Goal: Task Accomplishment & Management: Manage account settings

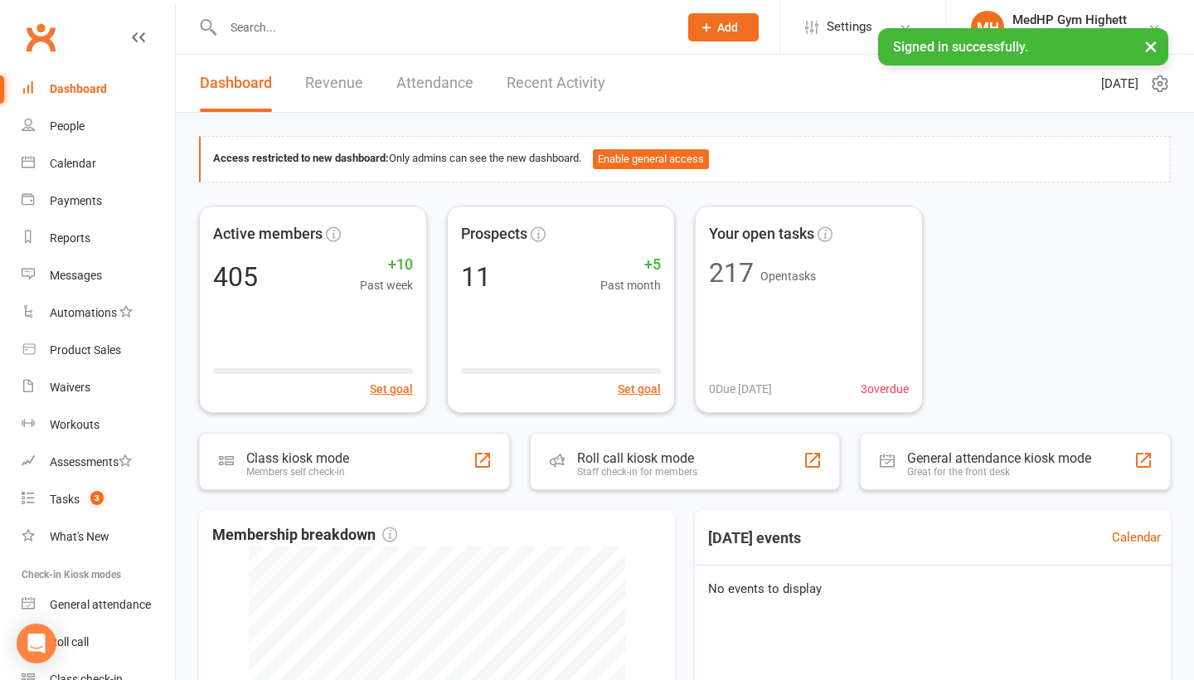
click at [447, 23] on input "text" at bounding box center [442, 27] width 448 height 23
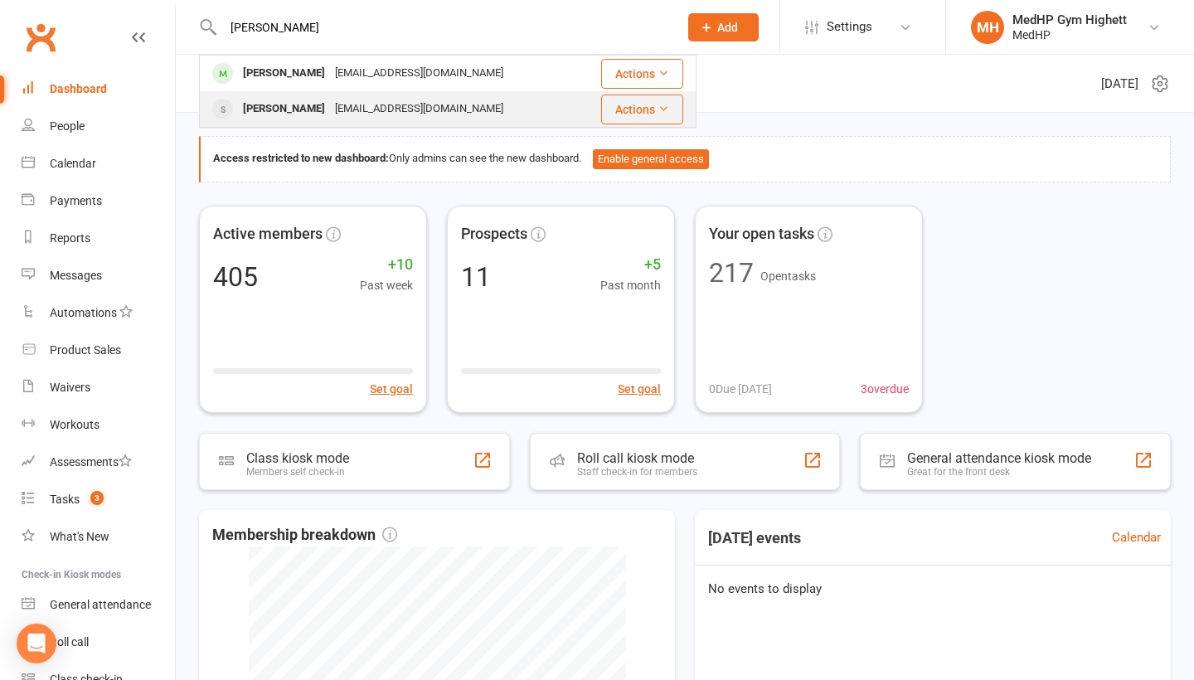
type input "[PERSON_NAME]"
click at [378, 101] on div "[EMAIL_ADDRESS][DOMAIN_NAME]" at bounding box center [419, 109] width 178 height 24
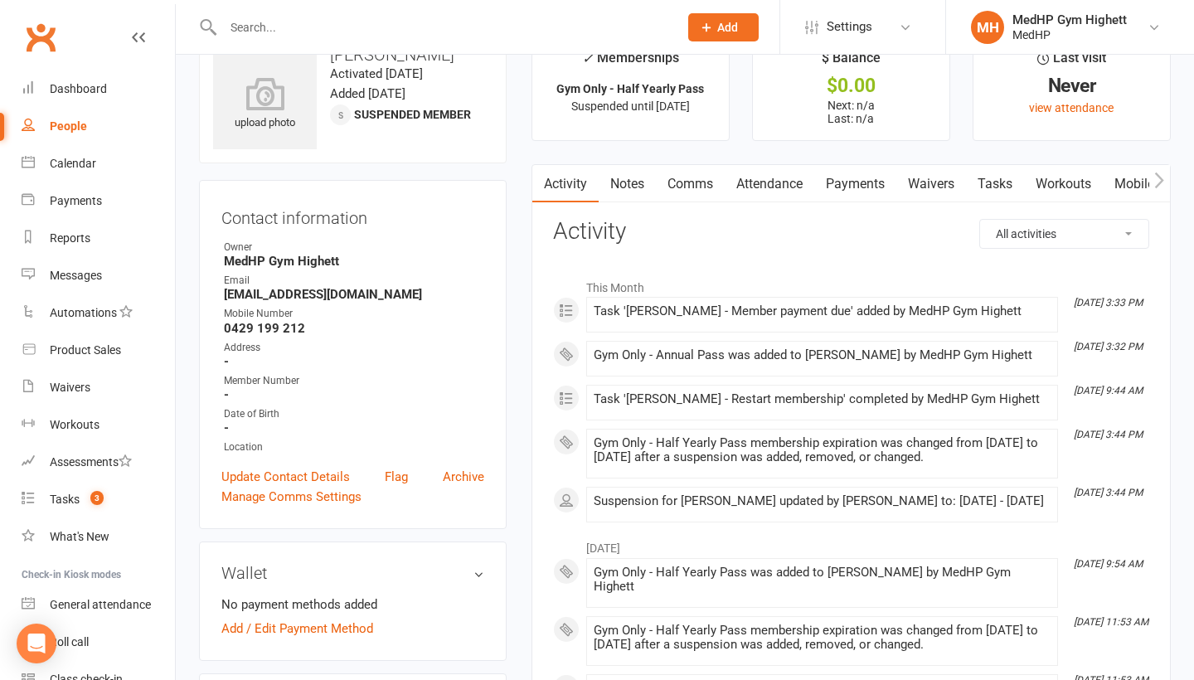
scroll to position [46, 0]
click at [1013, 172] on link "Tasks" at bounding box center [995, 184] width 58 height 38
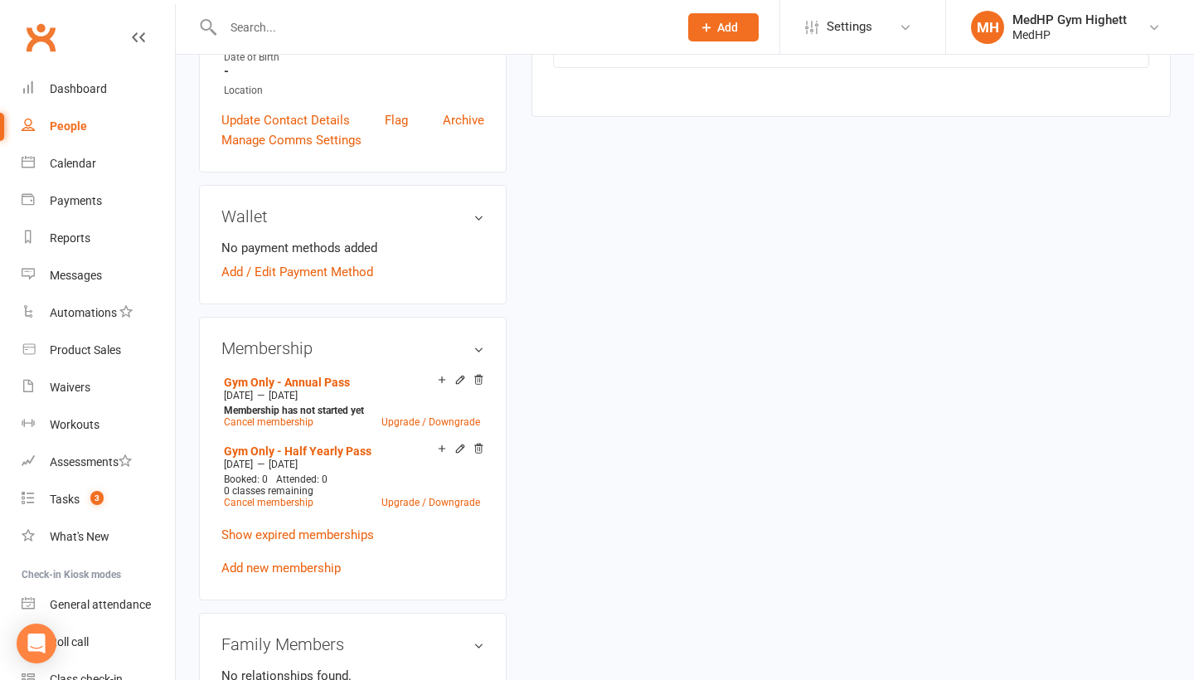
scroll to position [418, 0]
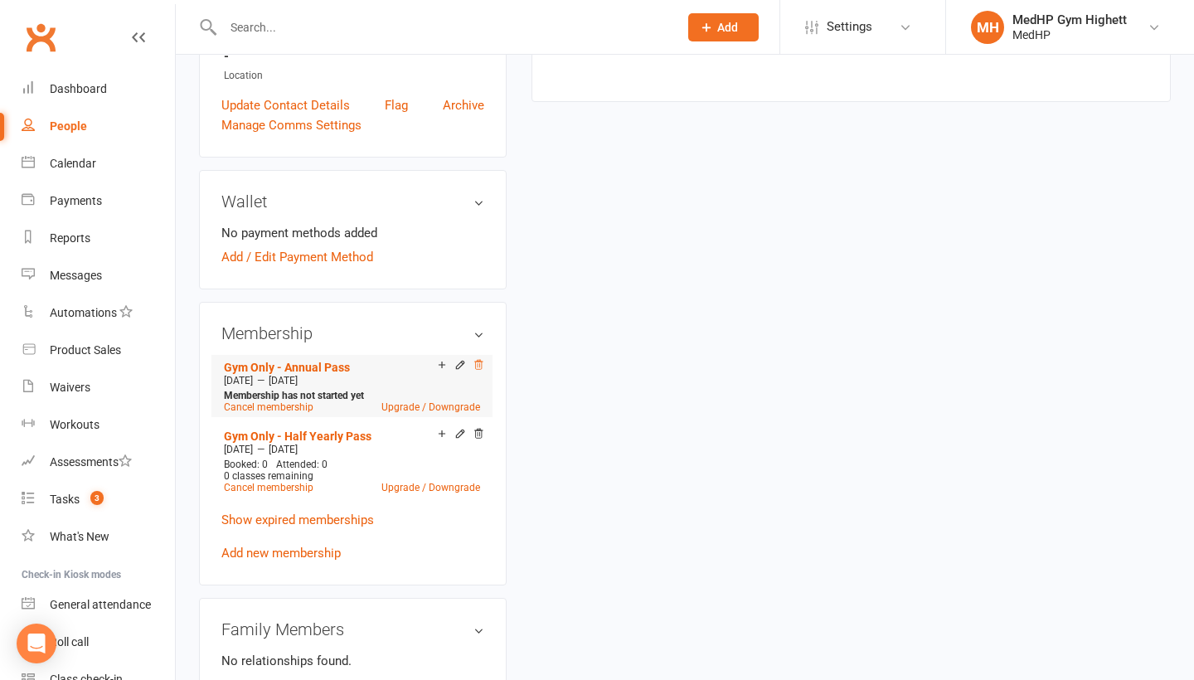
click at [477, 365] on icon at bounding box center [478, 364] width 8 height 9
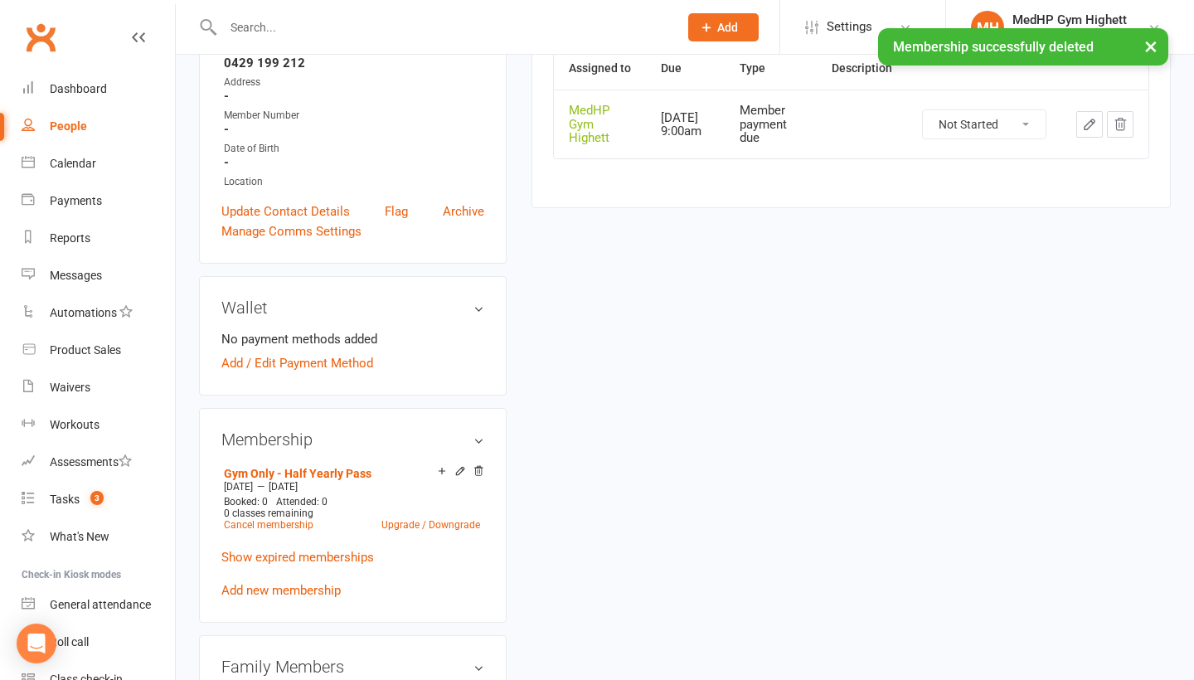
scroll to position [129, 0]
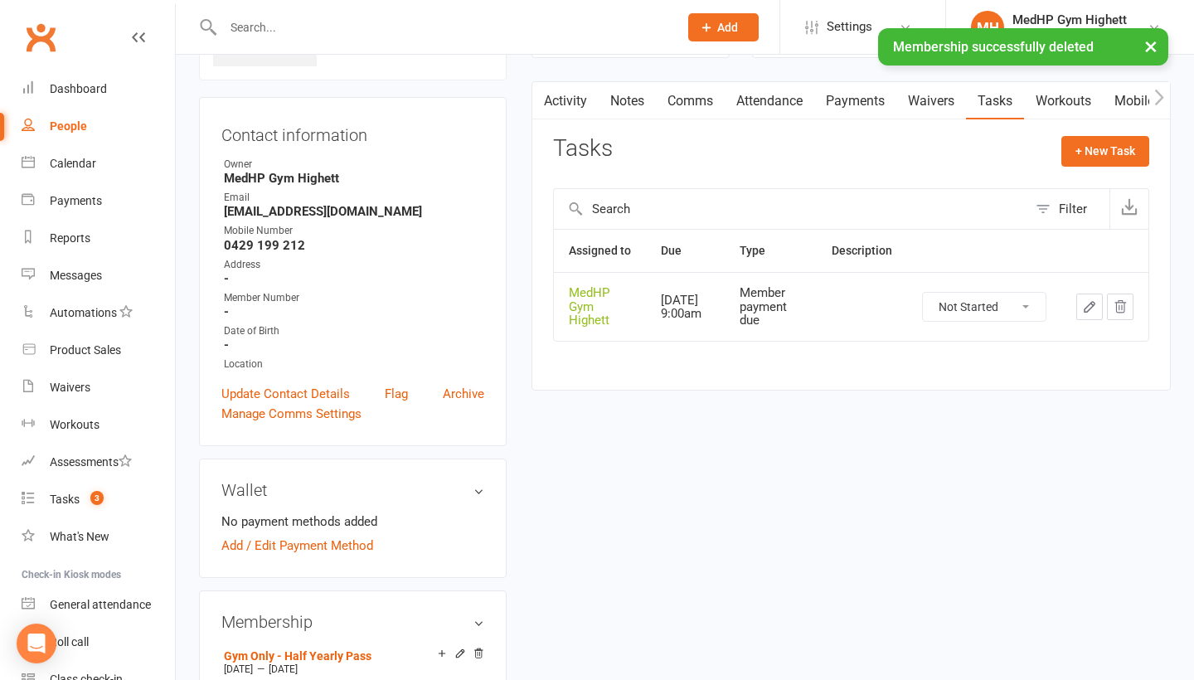
click at [1088, 312] on icon "button" at bounding box center [1089, 307] width 10 height 10
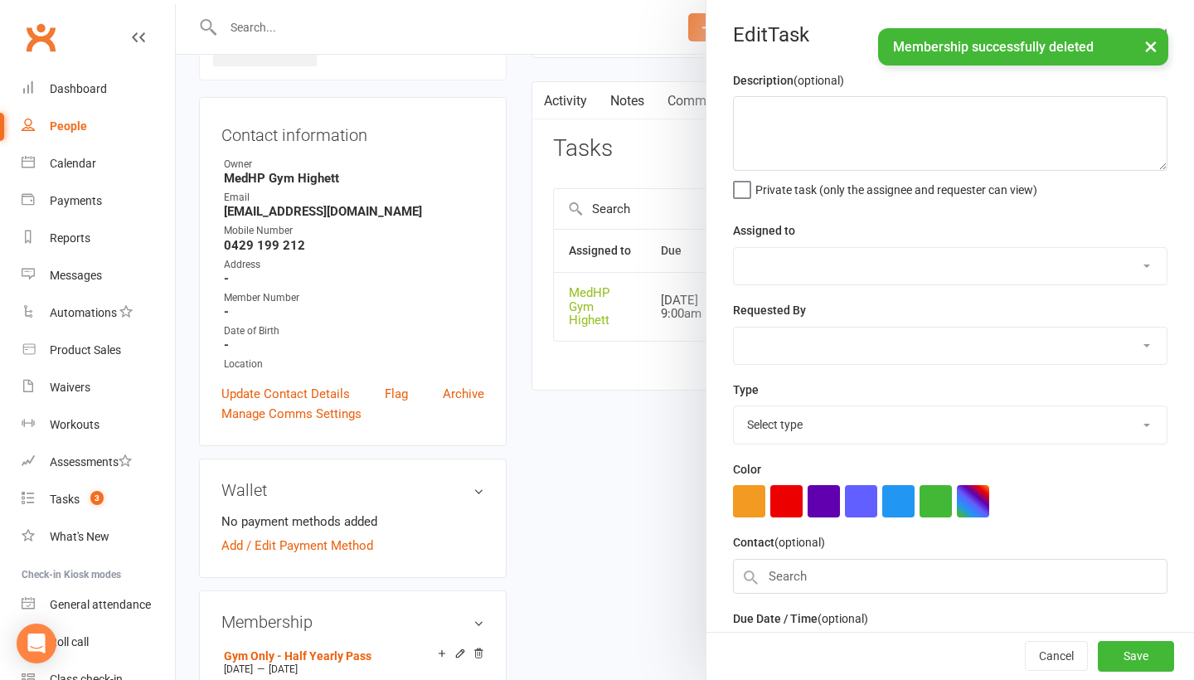
select select "46188"
type input "[DATE]"
type input "9:00am"
select select "23040"
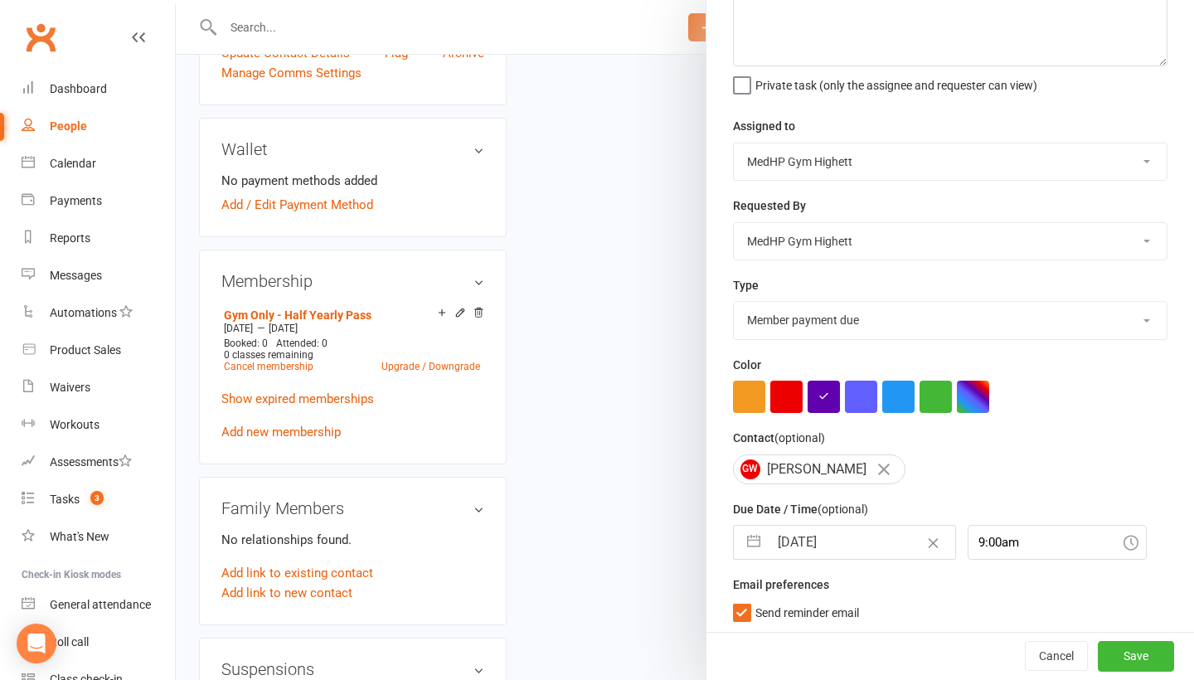
scroll to position [477, 0]
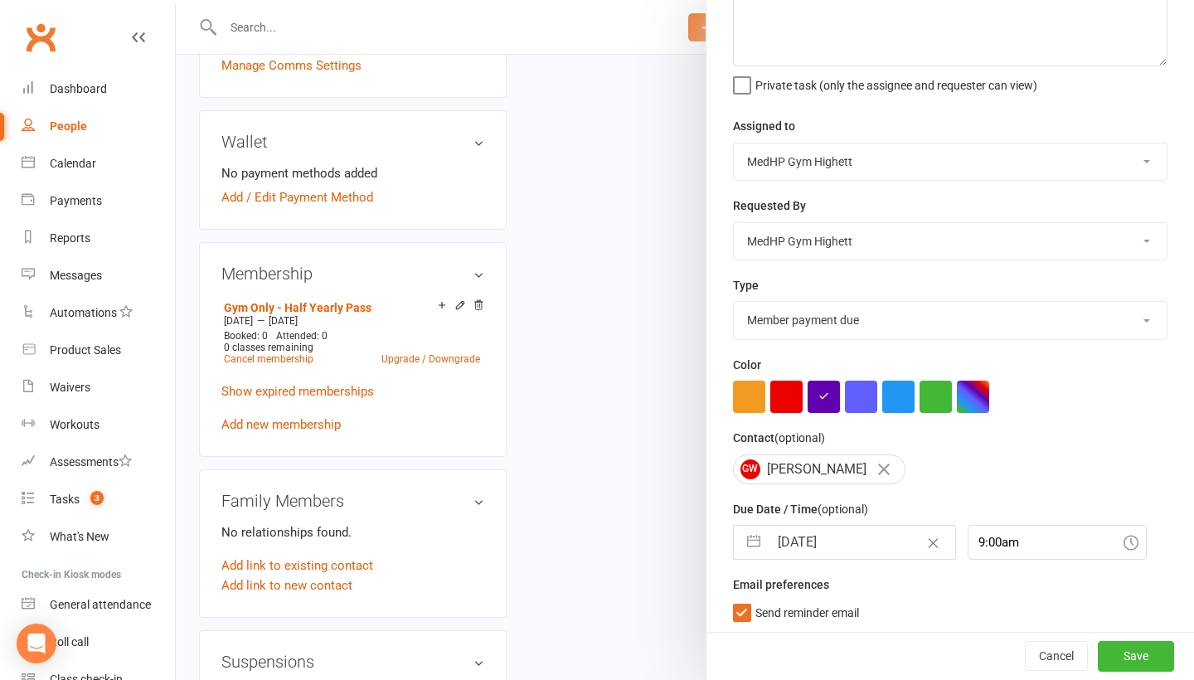
select select "1"
select select "2027"
select select "2"
select select "2027"
select select "3"
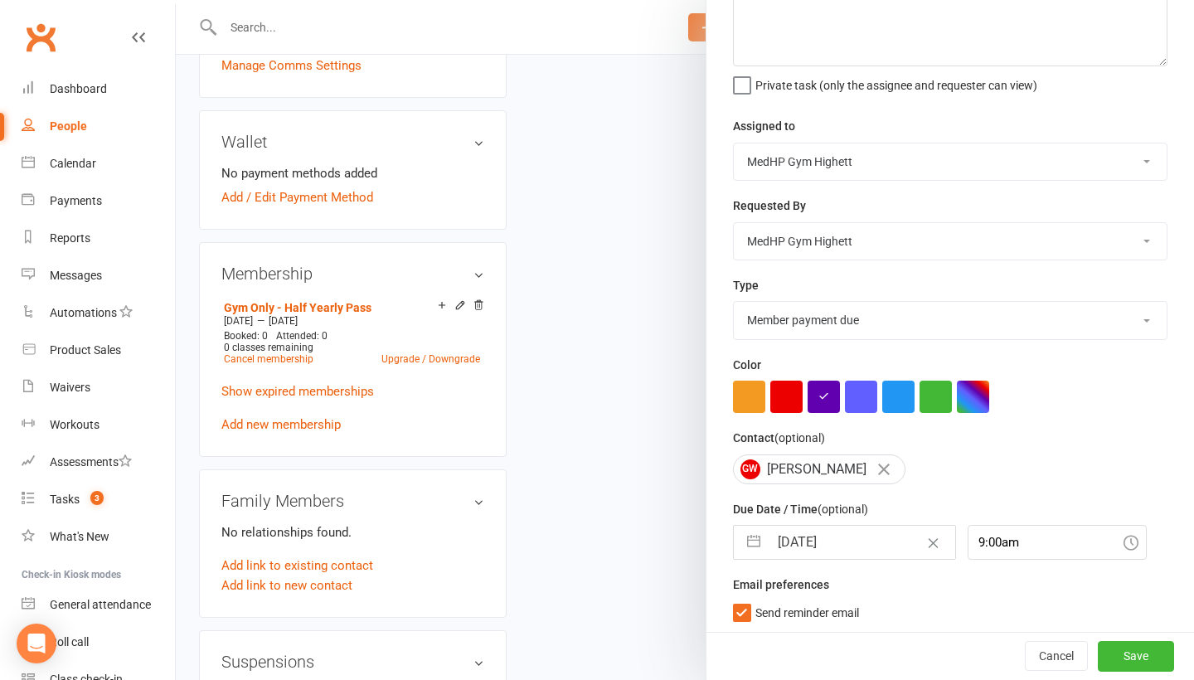
select select "2027"
click at [841, 551] on input "[DATE]" at bounding box center [861, 542] width 187 height 33
select select "1"
select select "2026"
select select "2"
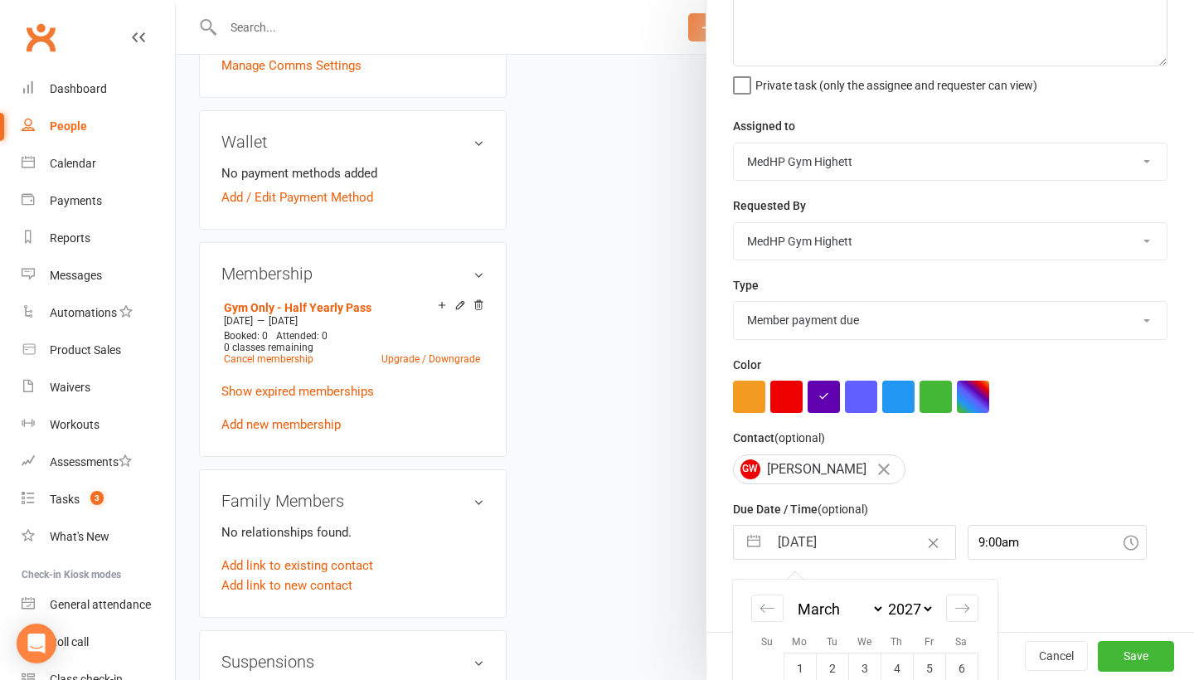
select select "2026"
select select "3"
select select "2026"
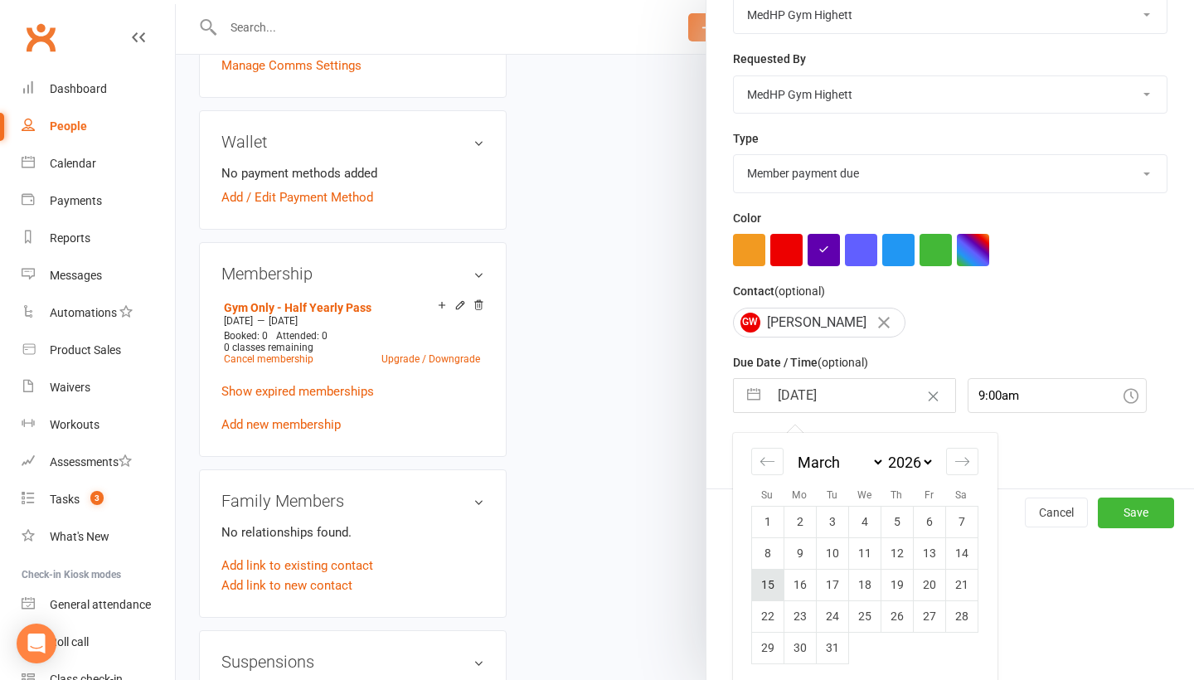
click at [770, 580] on td "15" at bounding box center [767, 584] width 32 height 31
type input "[DATE]"
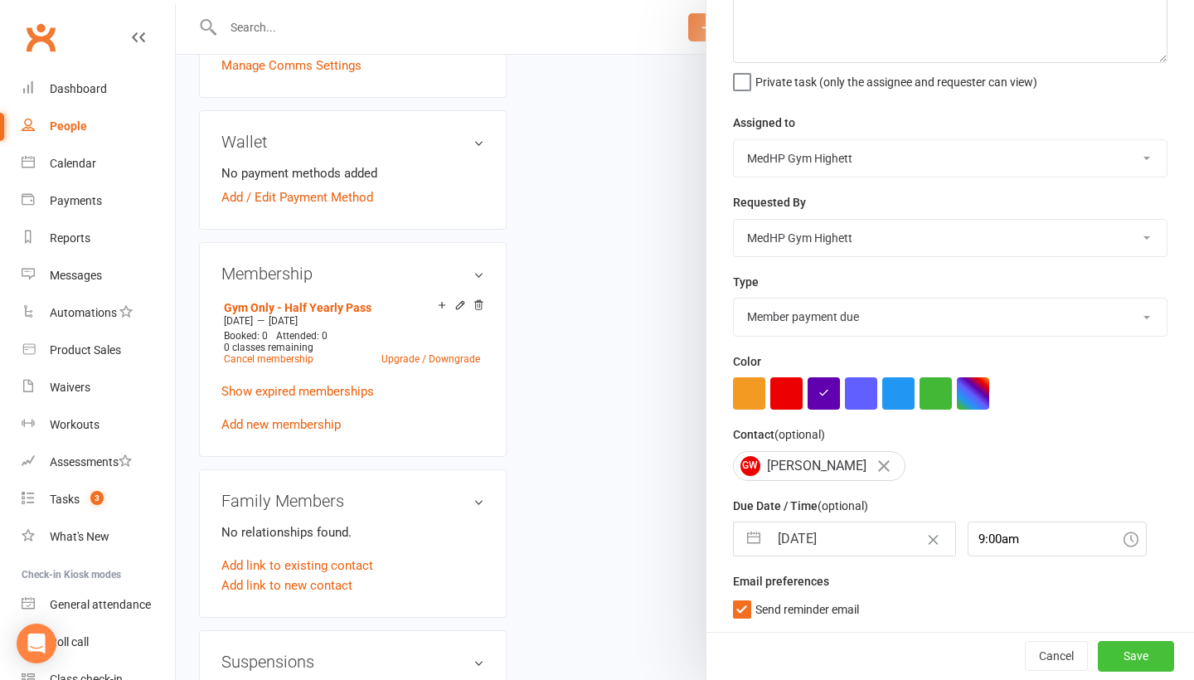
click at [1152, 641] on button "Save" at bounding box center [1135, 656] width 76 height 30
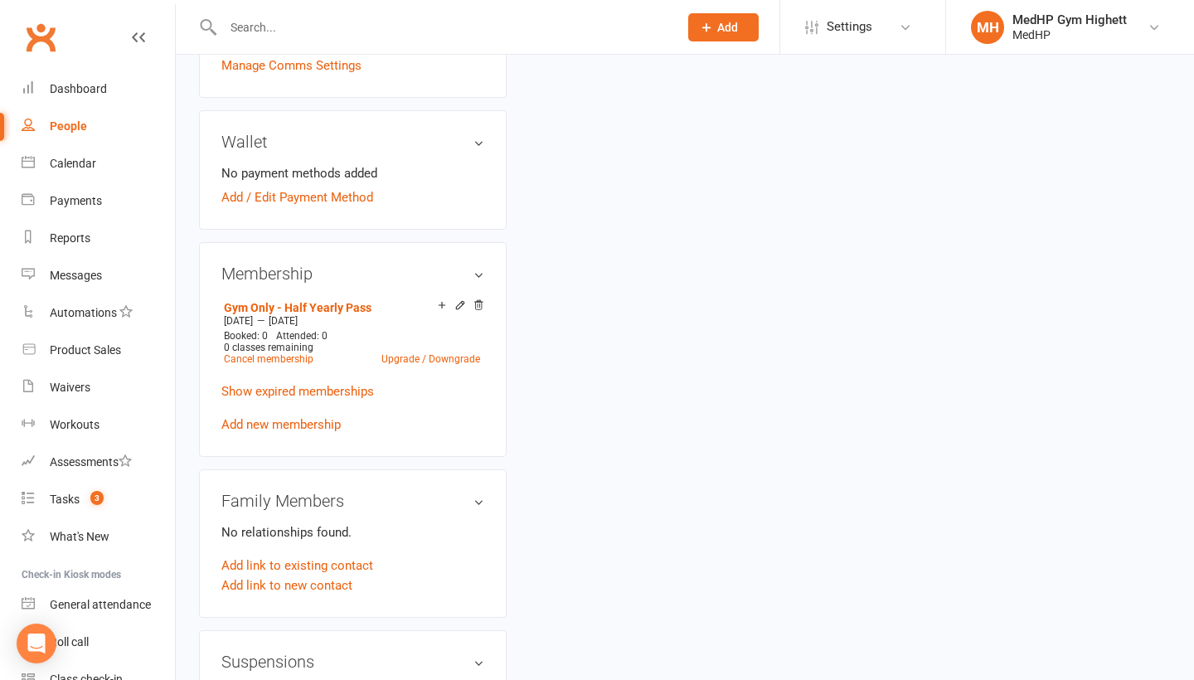
scroll to position [50, 0]
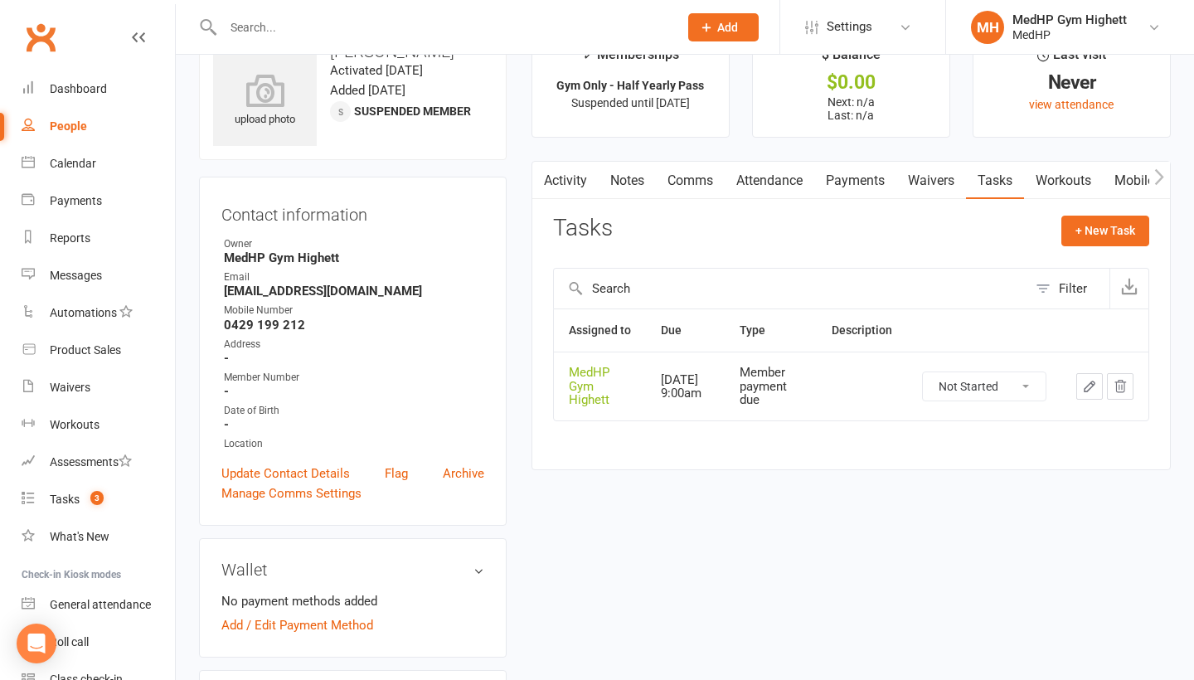
click at [283, 32] on input "text" at bounding box center [442, 27] width 448 height 23
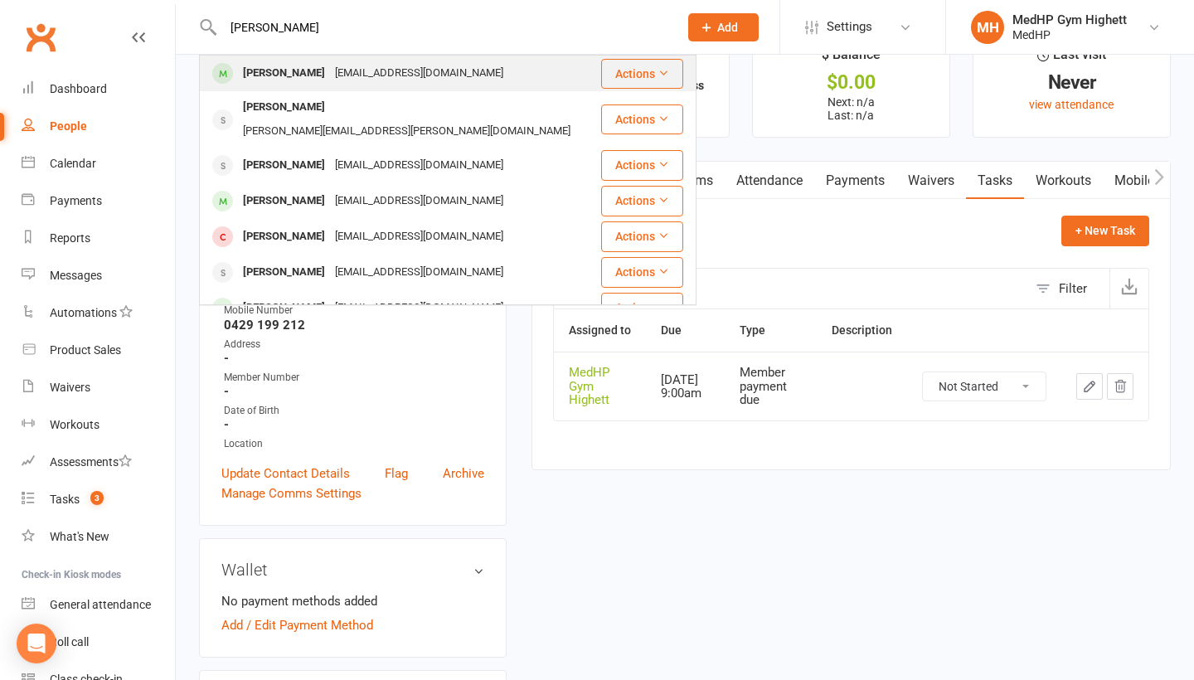
type input "[PERSON_NAME]"
click at [302, 64] on div "[PERSON_NAME]" at bounding box center [284, 73] width 92 height 24
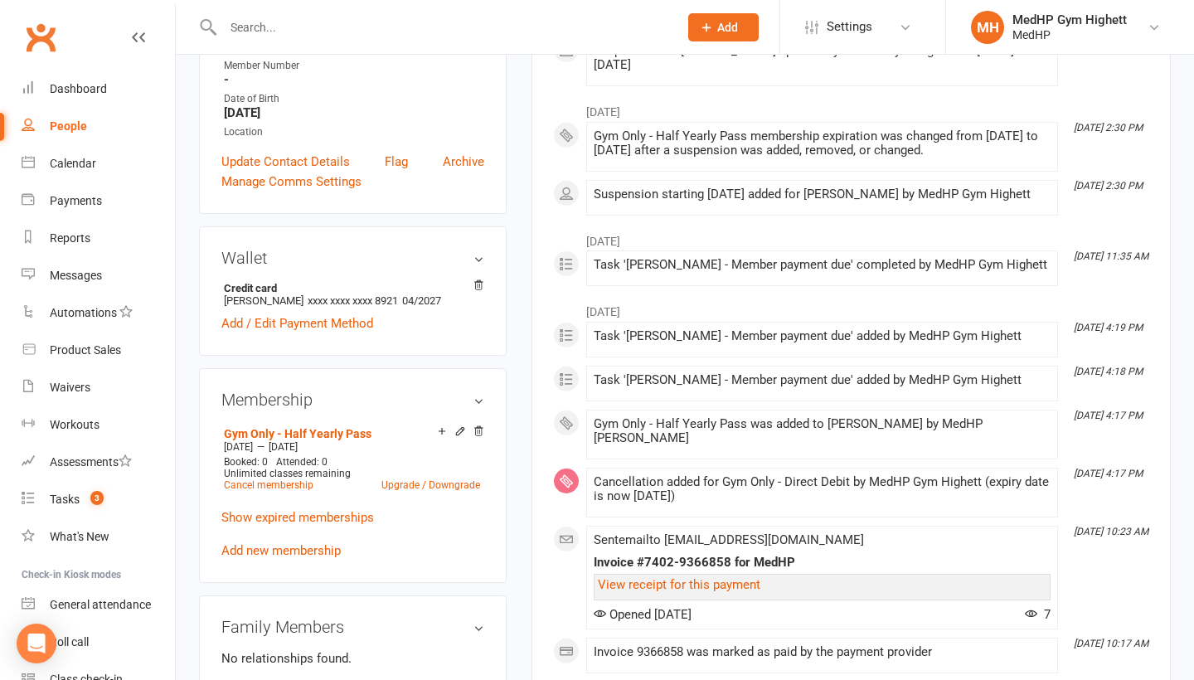
scroll to position [366, 0]
click at [290, 552] on link "Add new membership" at bounding box center [280, 549] width 119 height 15
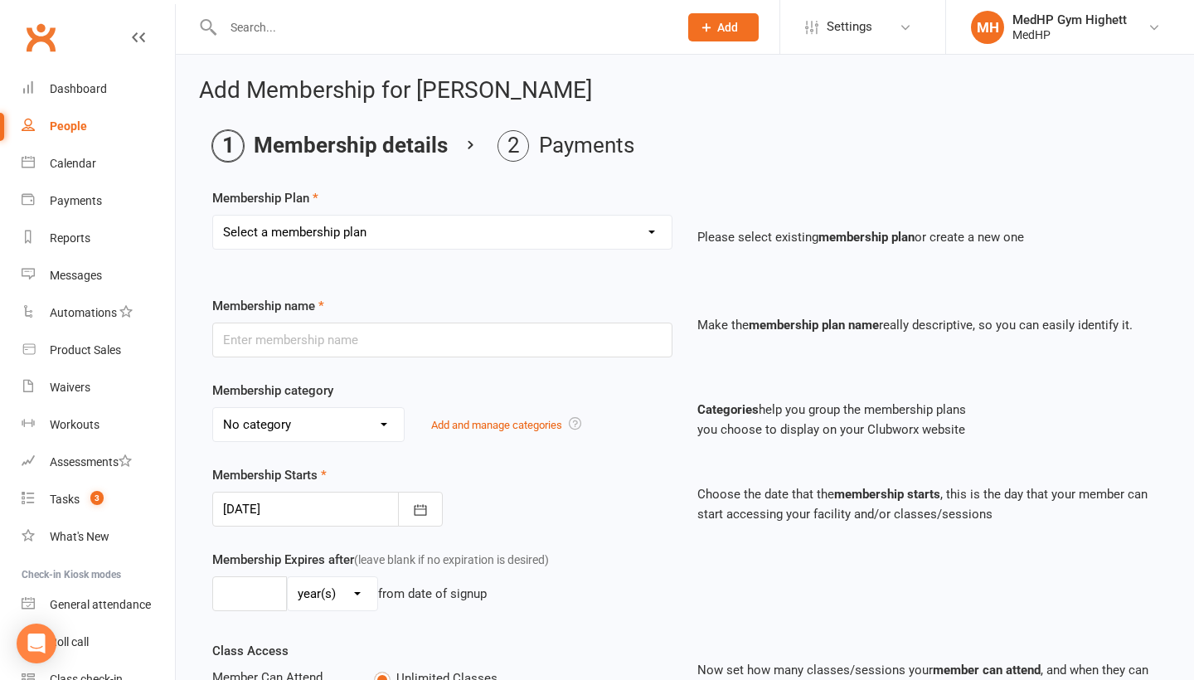
scroll to position [11, 0]
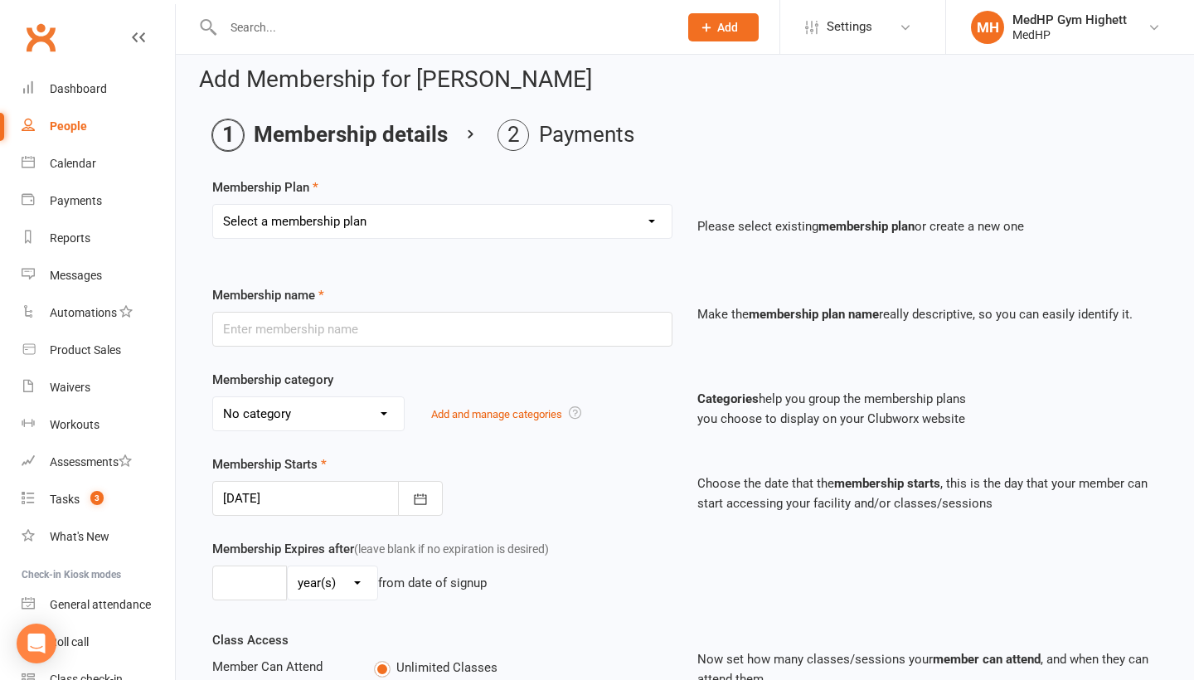
select select "5"
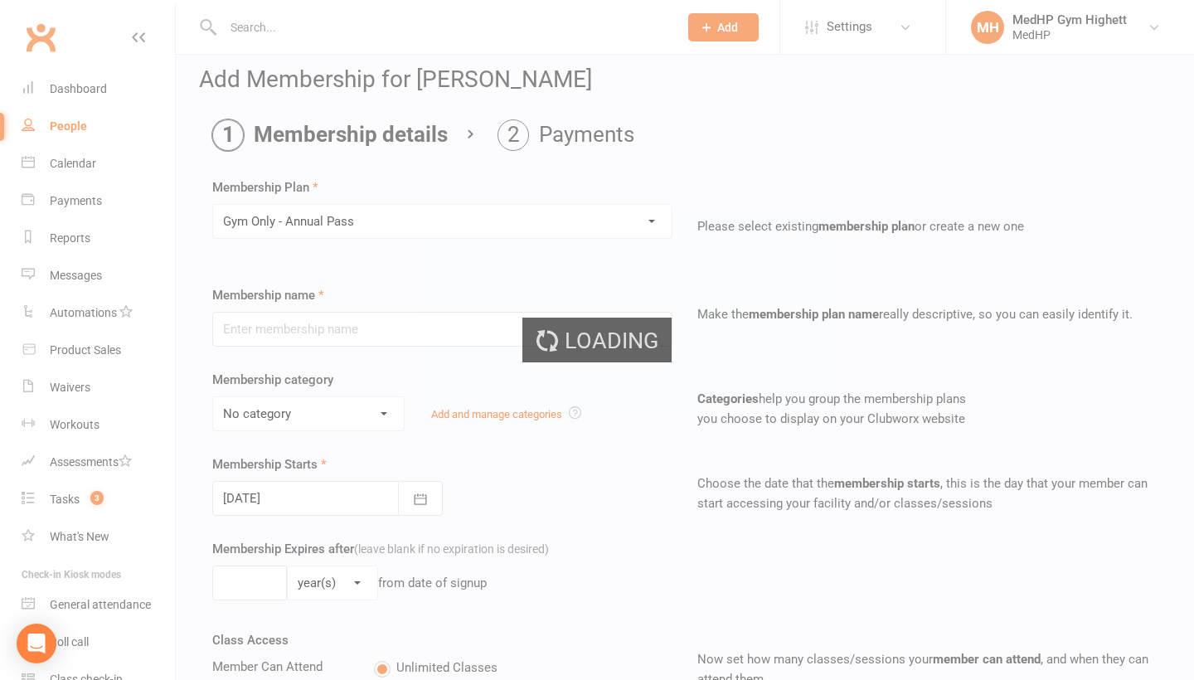
type input "Gym Only - Annual Pass"
select select "5"
type input "0"
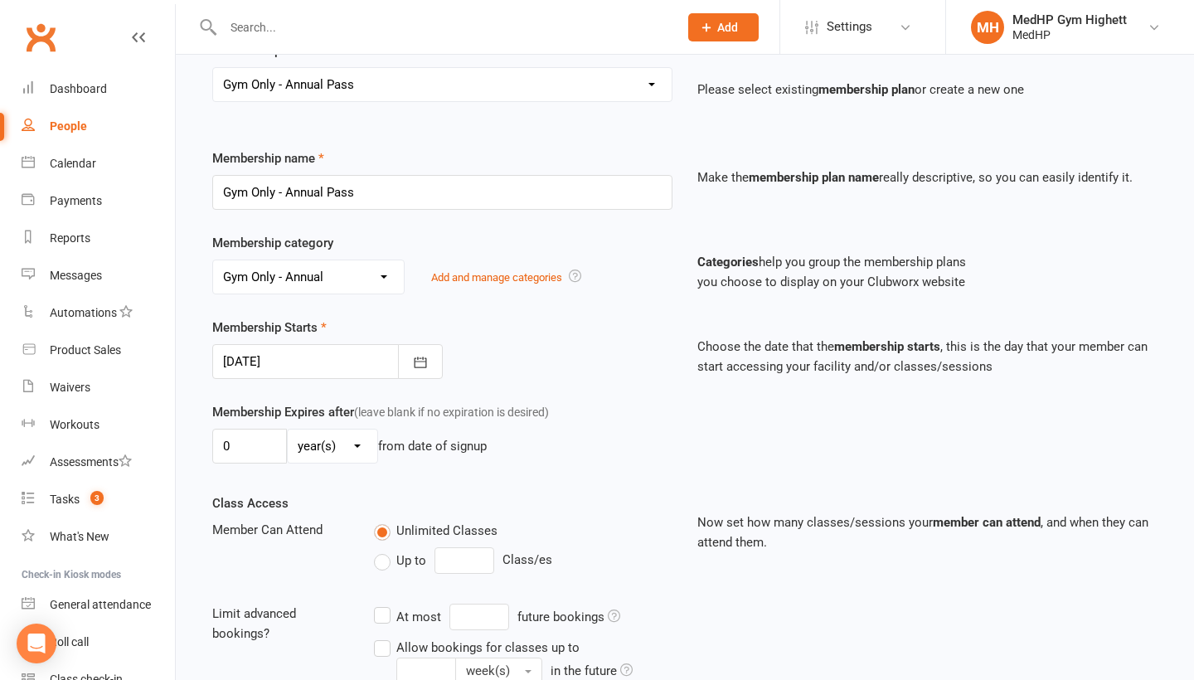
scroll to position [152, 0]
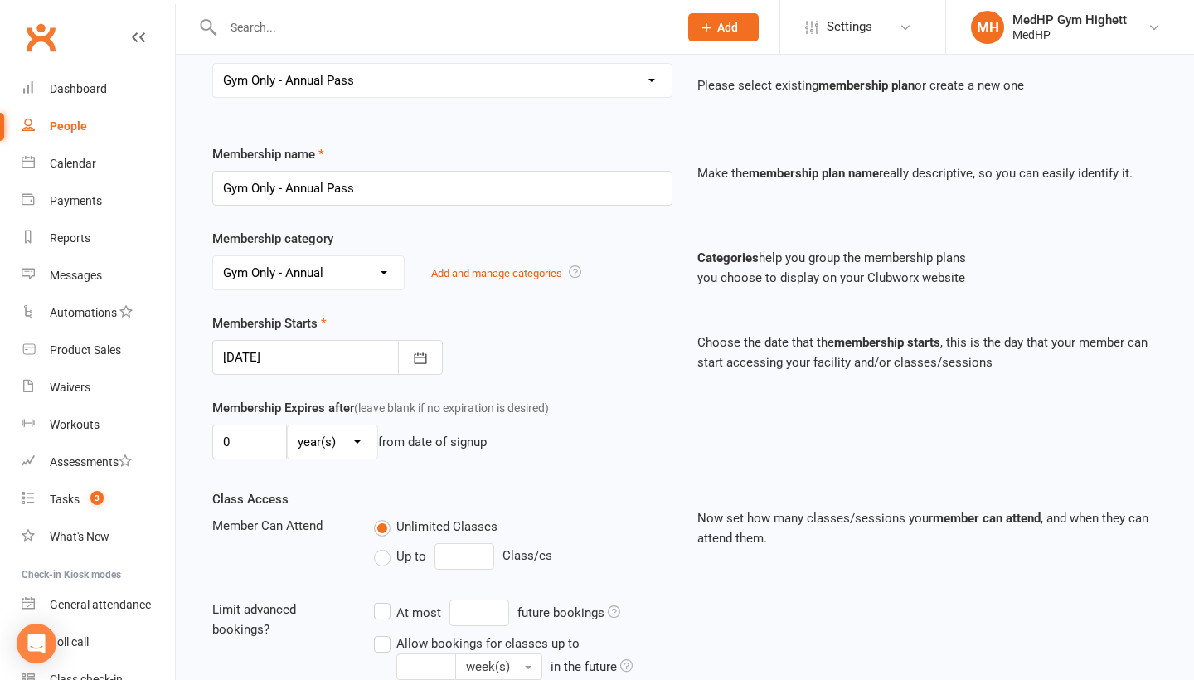
click at [347, 342] on div at bounding box center [327, 357] width 230 height 35
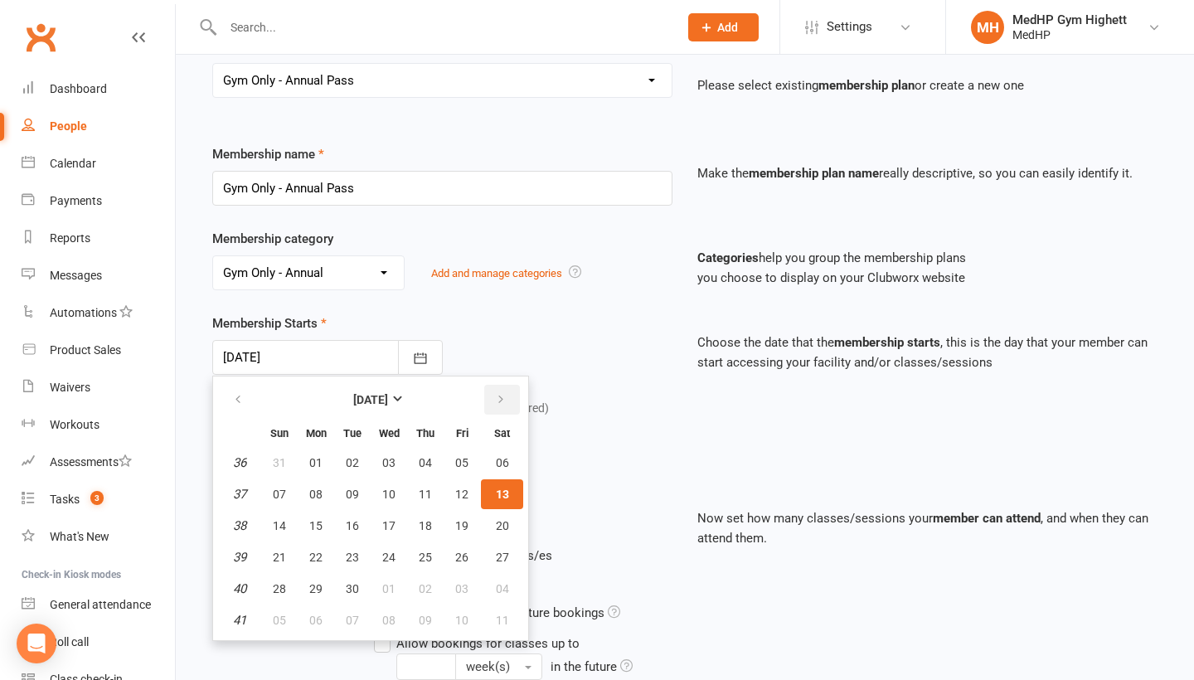
click at [502, 394] on icon "button" at bounding box center [501, 399] width 12 height 13
click at [392, 515] on button "12" at bounding box center [388, 526] width 35 height 30
type input "[DATE]"
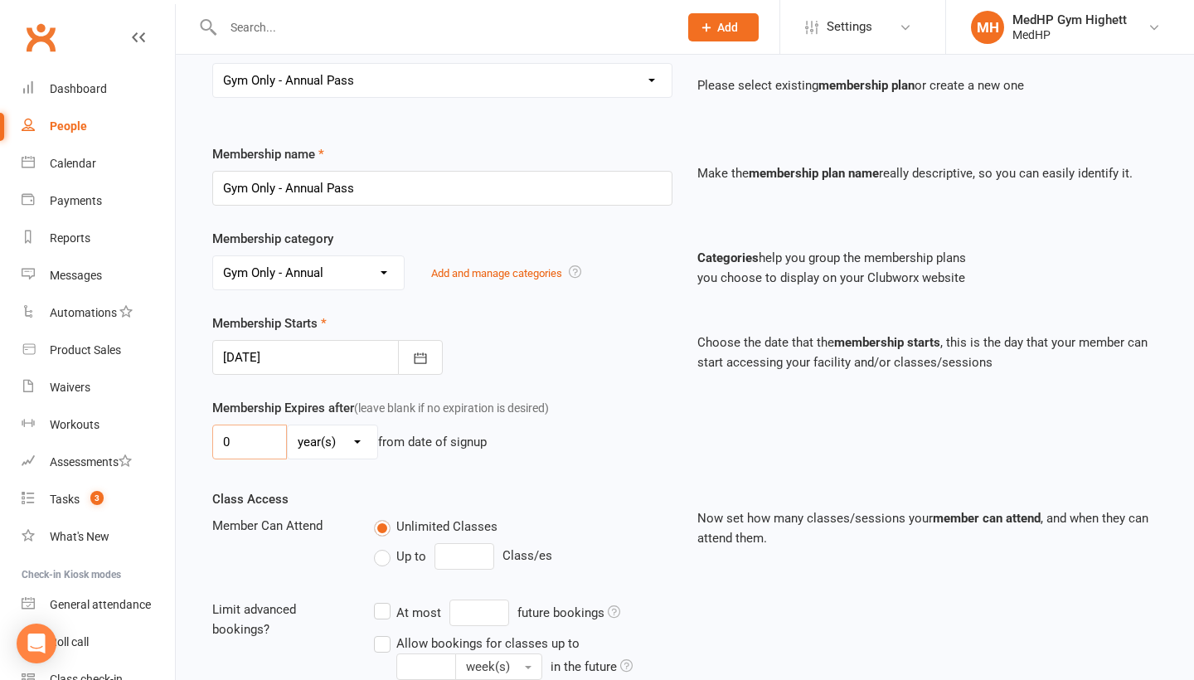
click at [260, 439] on input "0" at bounding box center [249, 441] width 75 height 35
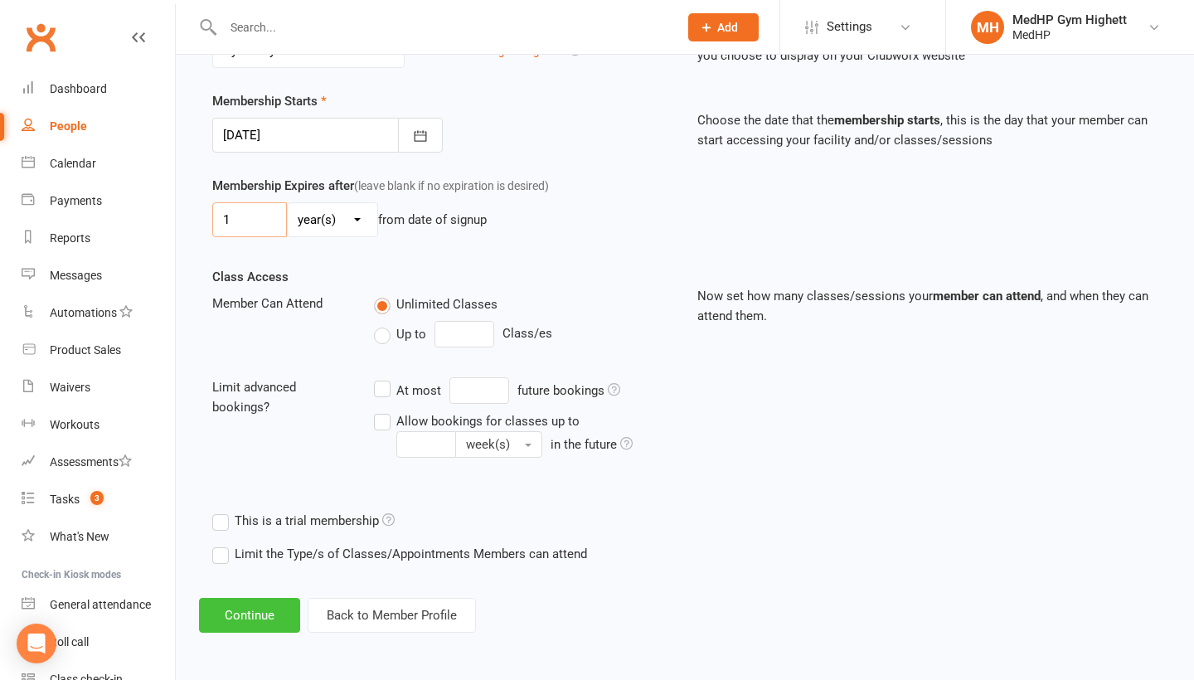
scroll to position [387, 0]
type input "1"
click at [264, 611] on button "Continue" at bounding box center [249, 615] width 101 height 35
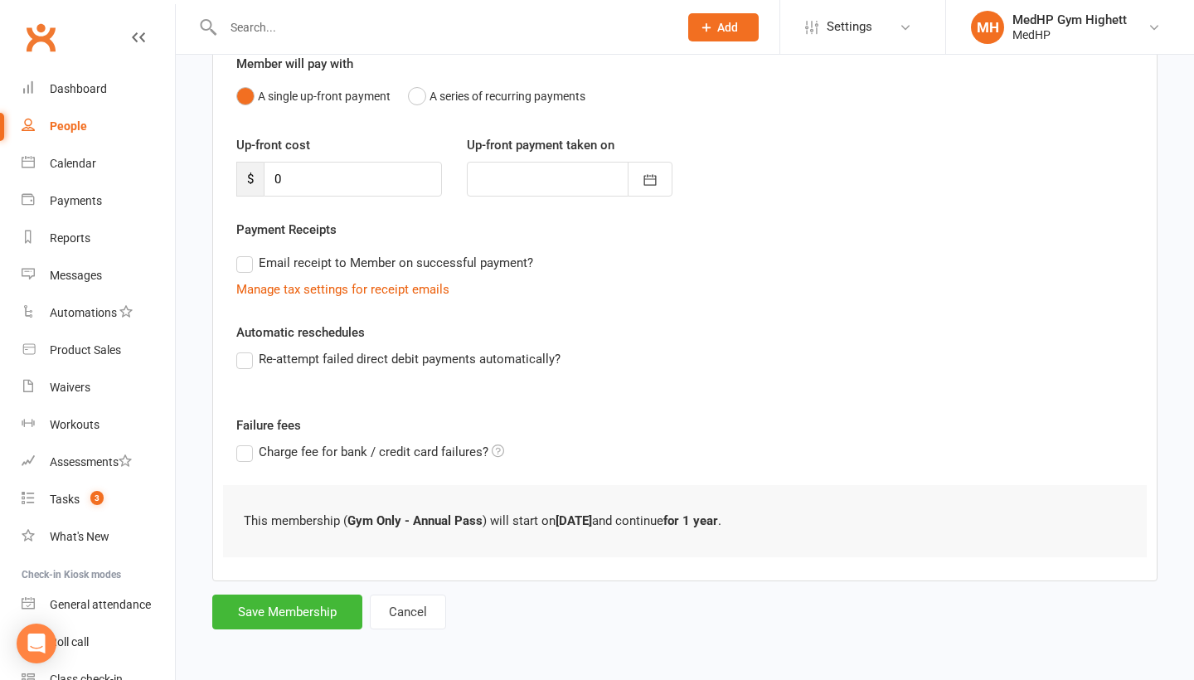
scroll to position [162, 0]
click at [314, 615] on button "Save Membership" at bounding box center [287, 611] width 150 height 35
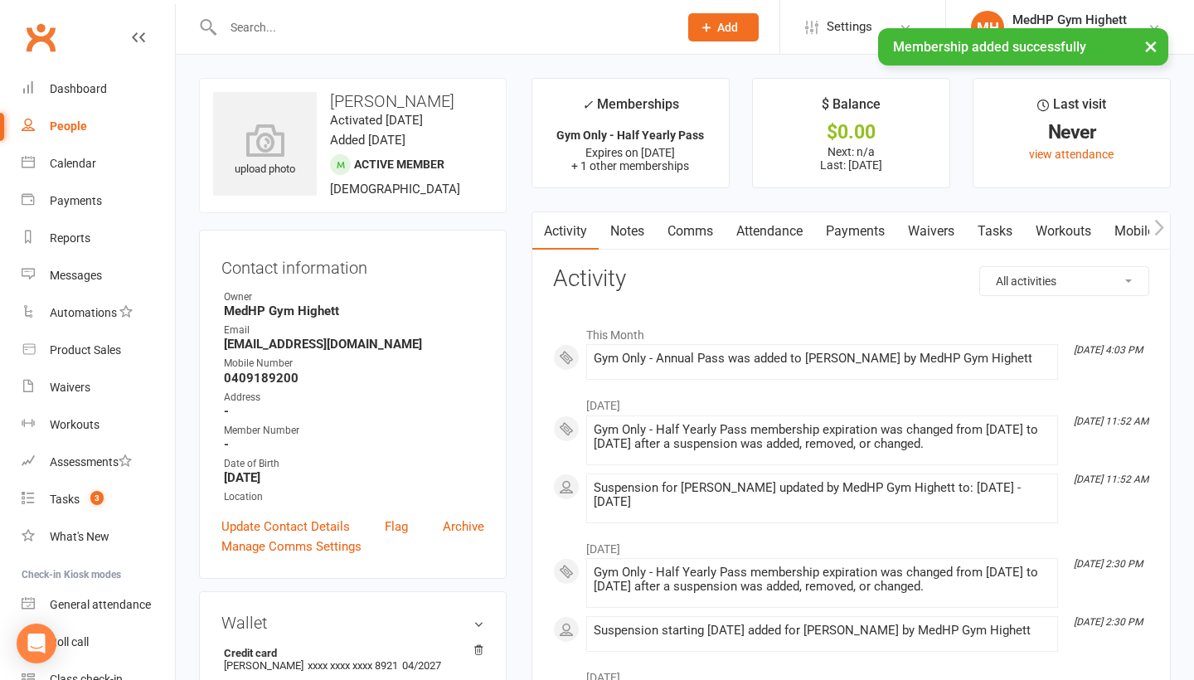
click at [999, 238] on link "Tasks" at bounding box center [995, 231] width 58 height 38
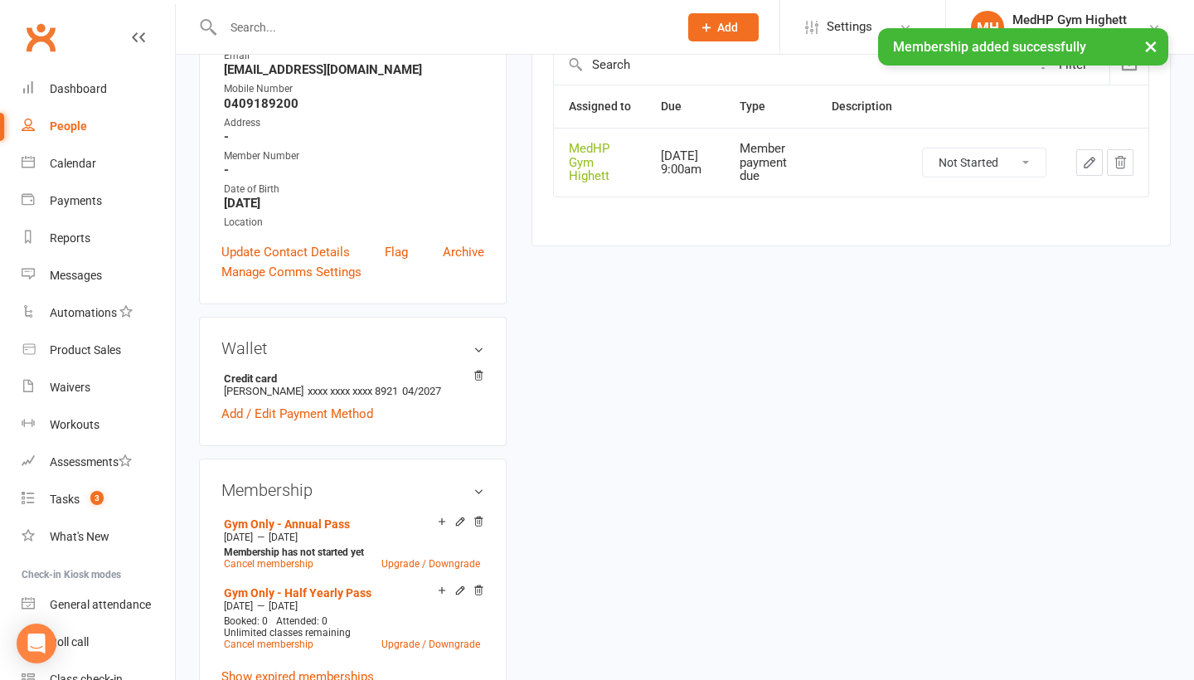
scroll to position [278, 0]
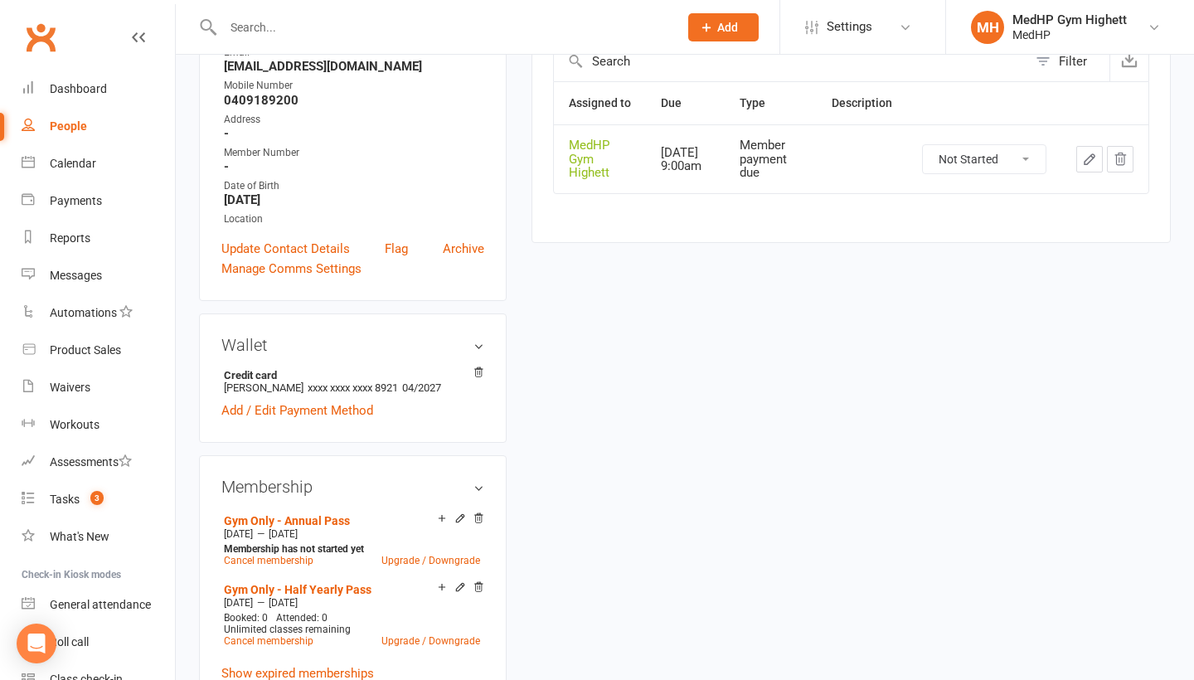
click at [1084, 167] on icon "button" at bounding box center [1089, 159] width 15 height 15
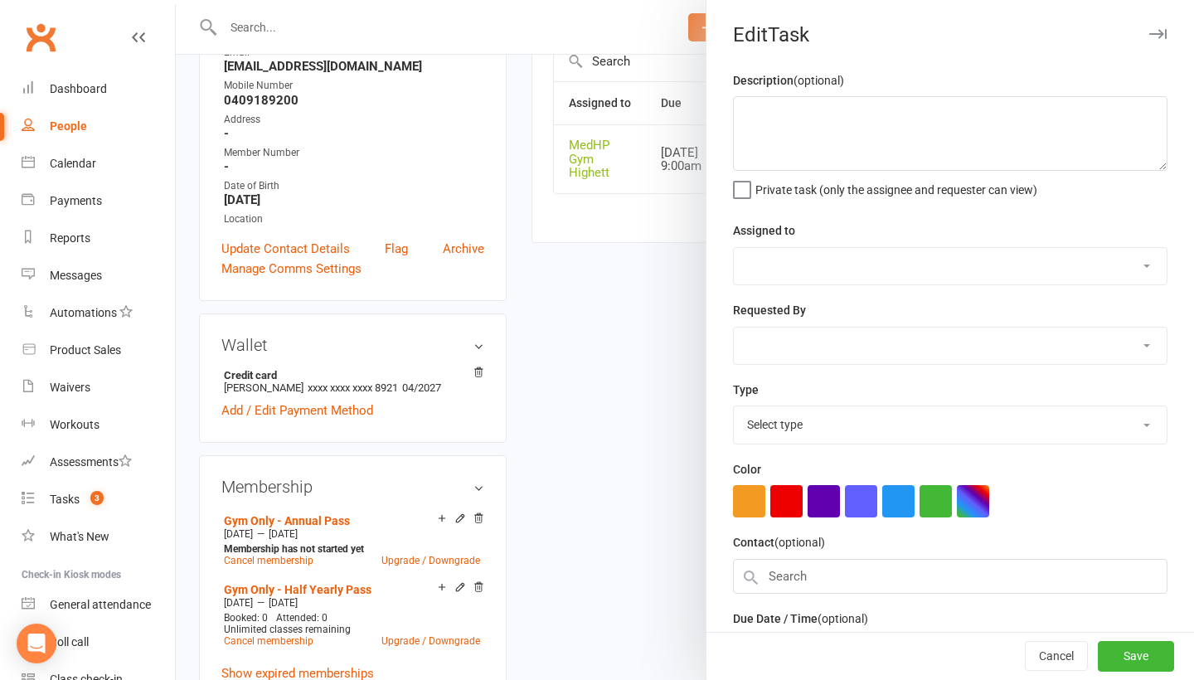
select select "46188"
type input "[DATE]"
type input "9:00am"
select select "23040"
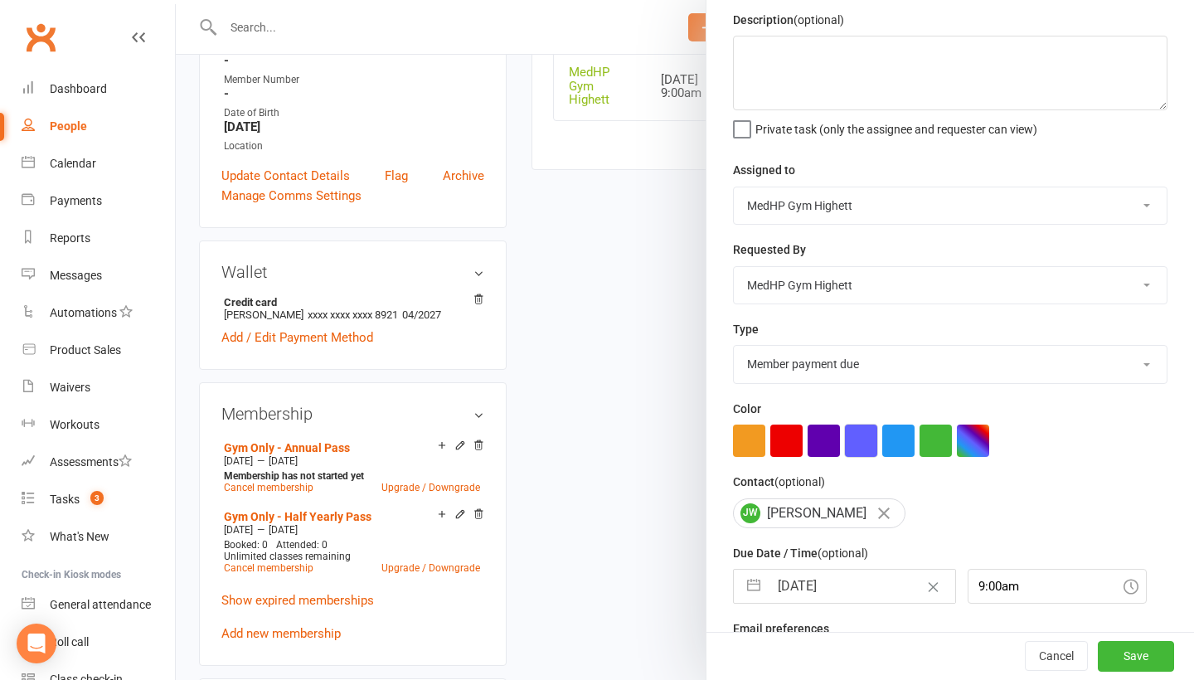
scroll to position [60, 0]
click at [851, 578] on input "[DATE]" at bounding box center [861, 586] width 187 height 33
select select "8"
select select "2025"
select select "9"
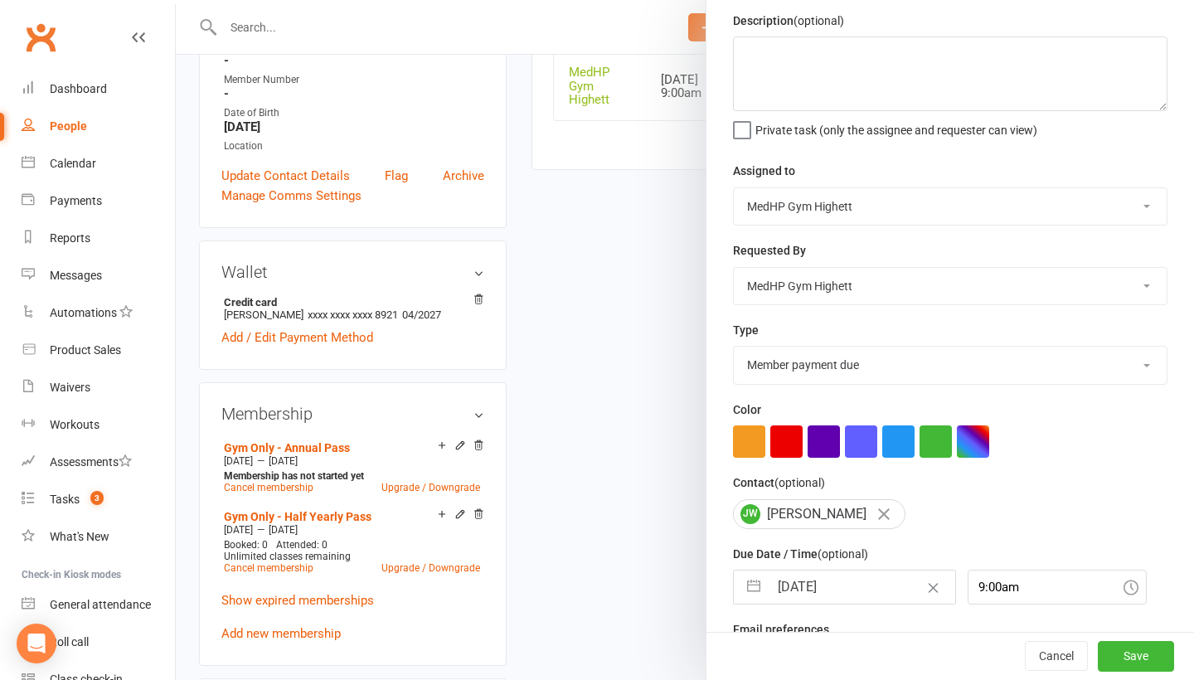
select select "2025"
select select "10"
select select "2025"
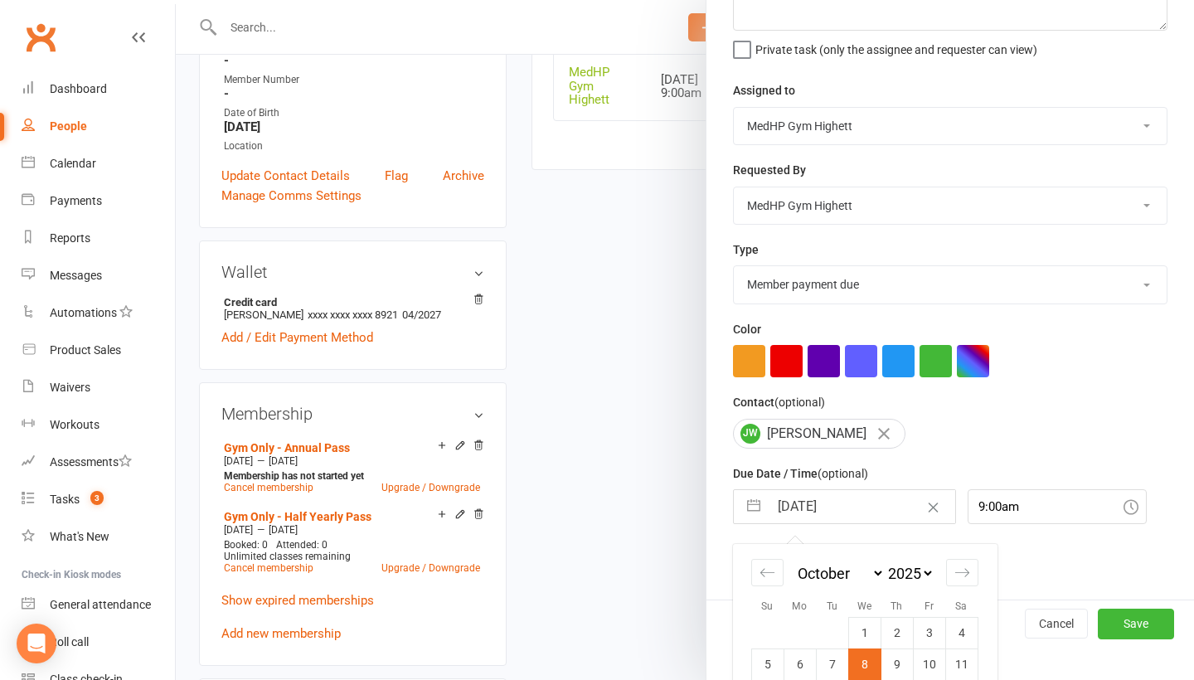
scroll to position [206, 0]
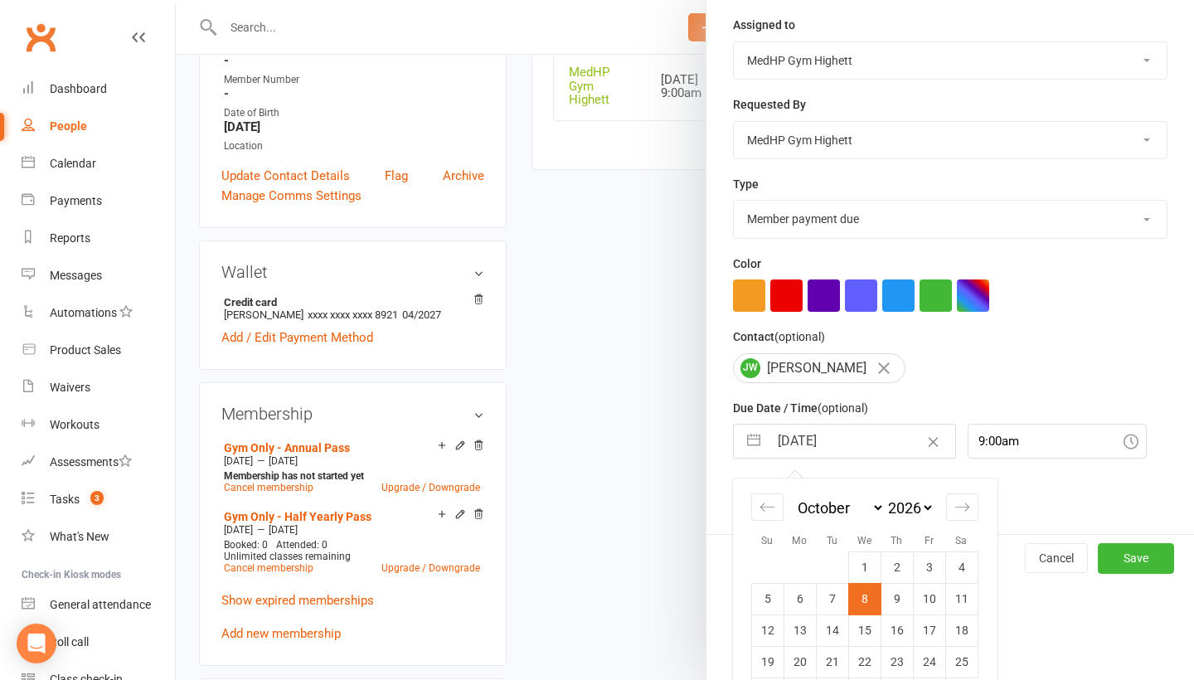
select select "8"
select select "2026"
select select "9"
select select "2026"
select select "10"
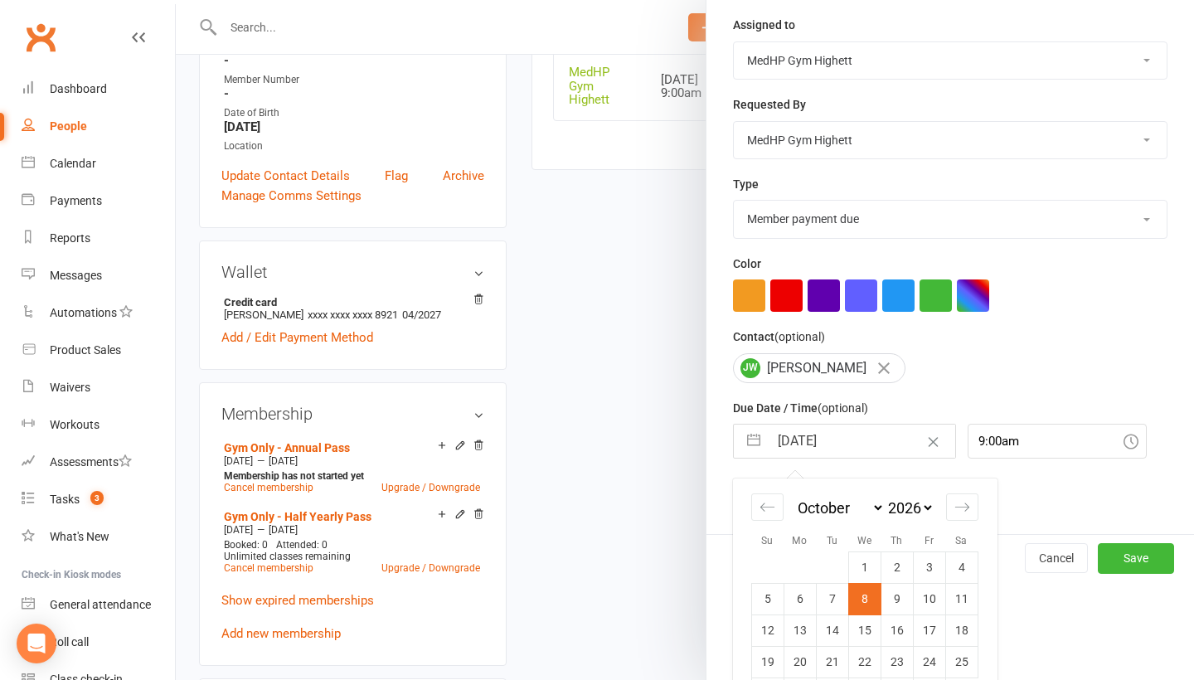
select select "2026"
click at [969, 511] on icon "Move forward to switch to the next month." at bounding box center [962, 507] width 16 height 16
select select "11"
select select "2026"
click at [865, 593] on td "11" at bounding box center [864, 598] width 32 height 31
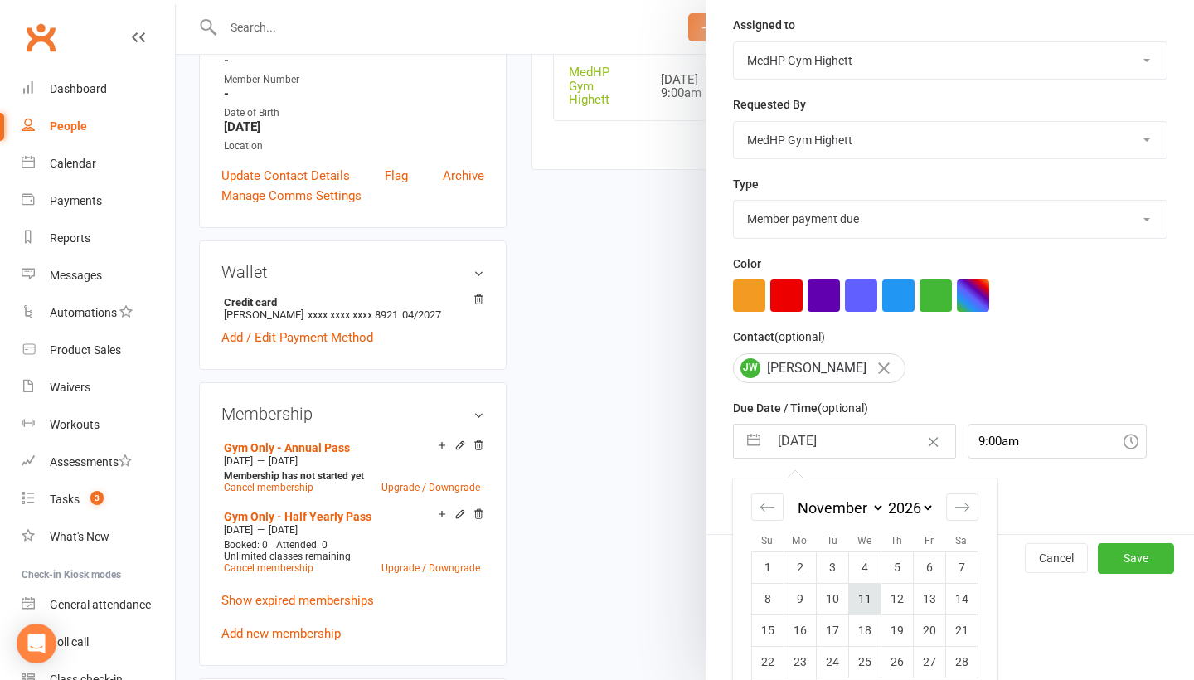
type input "[DATE]"
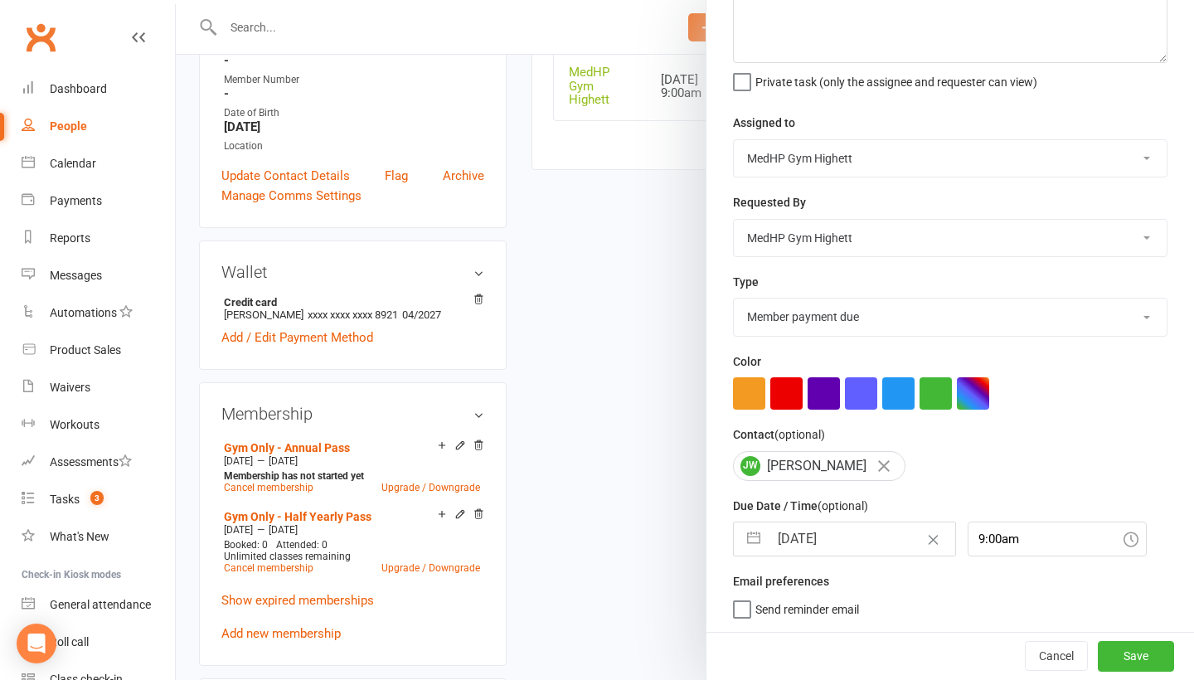
scroll to position [104, 0]
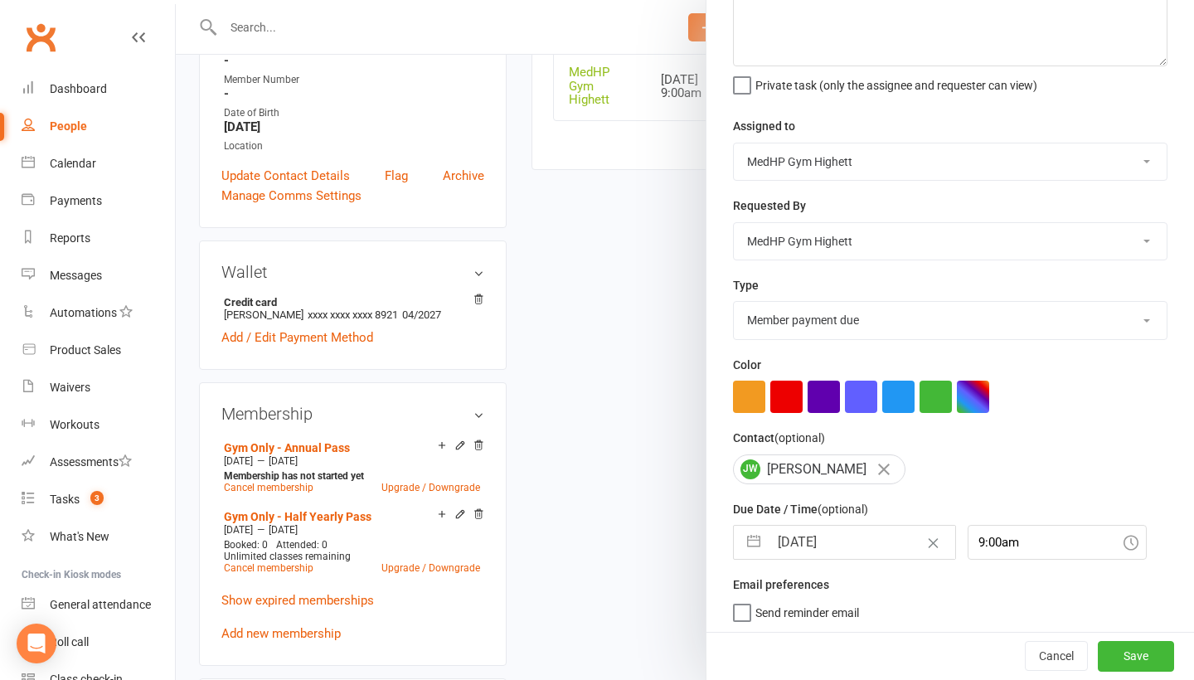
click at [805, 614] on span "Send reminder email" at bounding box center [807, 609] width 104 height 19
click at [805, 600] on input "Send reminder email" at bounding box center [796, 600] width 126 height 0
click at [1122, 647] on button "Save" at bounding box center [1135, 657] width 76 height 30
